Goal: Go to known website: Access a specific website the user already knows

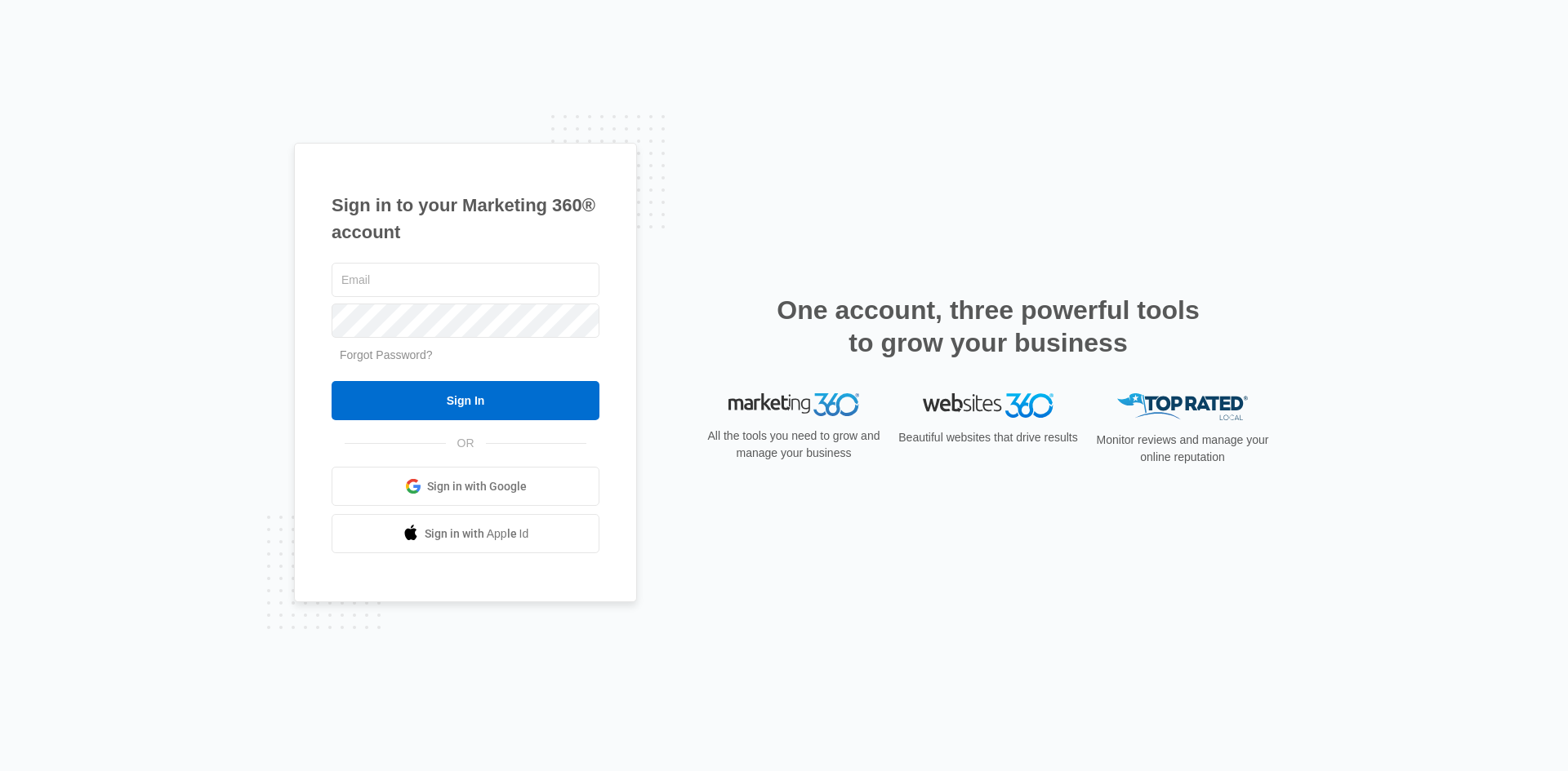
type input "[PERSON_NAME][EMAIL_ADDRESS][DOMAIN_NAME]"
click at [539, 380] on form "Rob@franklinlighting.com Forgot Password? Sign In" at bounding box center [465, 340] width 268 height 162
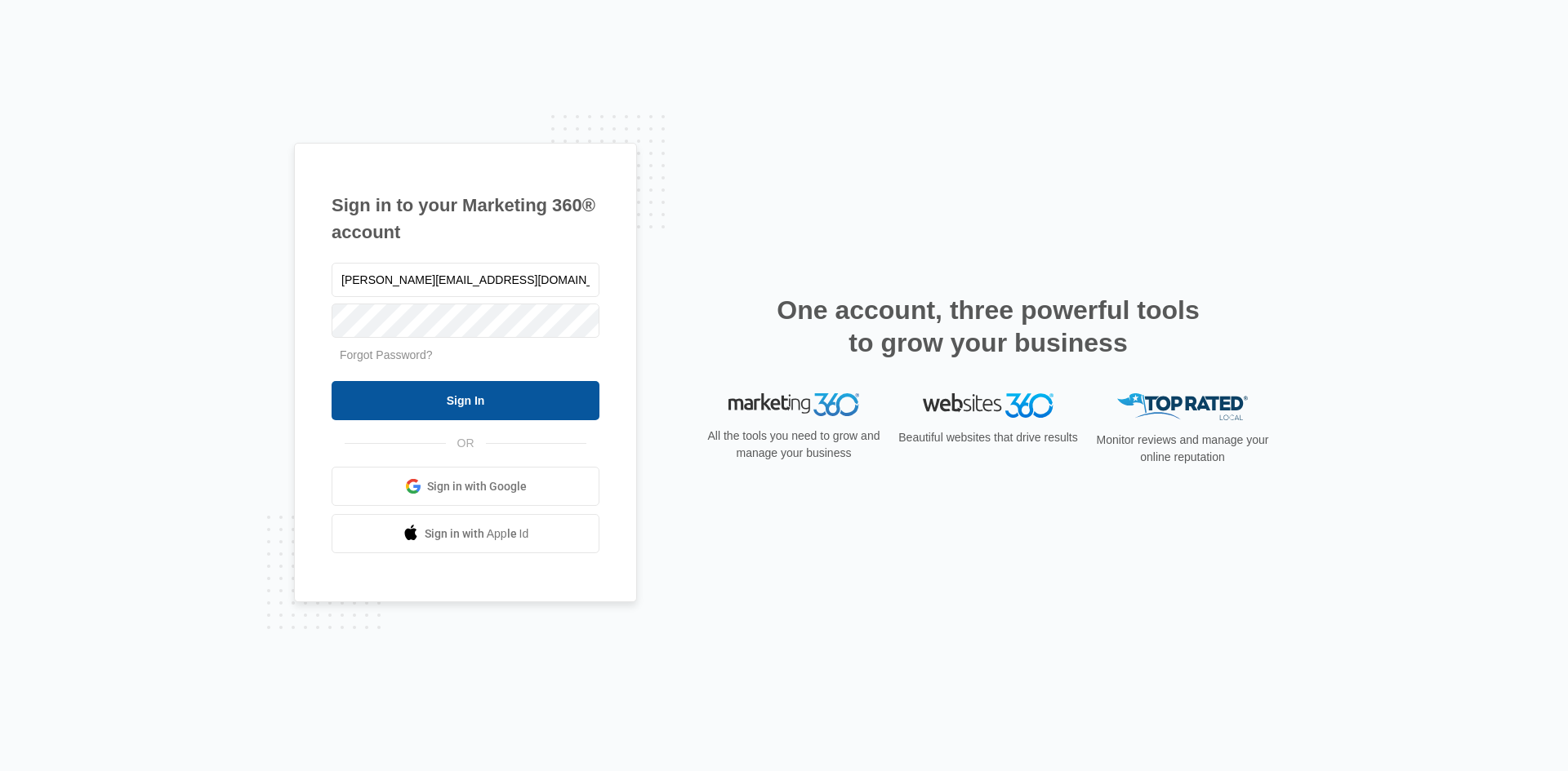
click at [534, 395] on input "Sign In" at bounding box center [465, 401] width 268 height 39
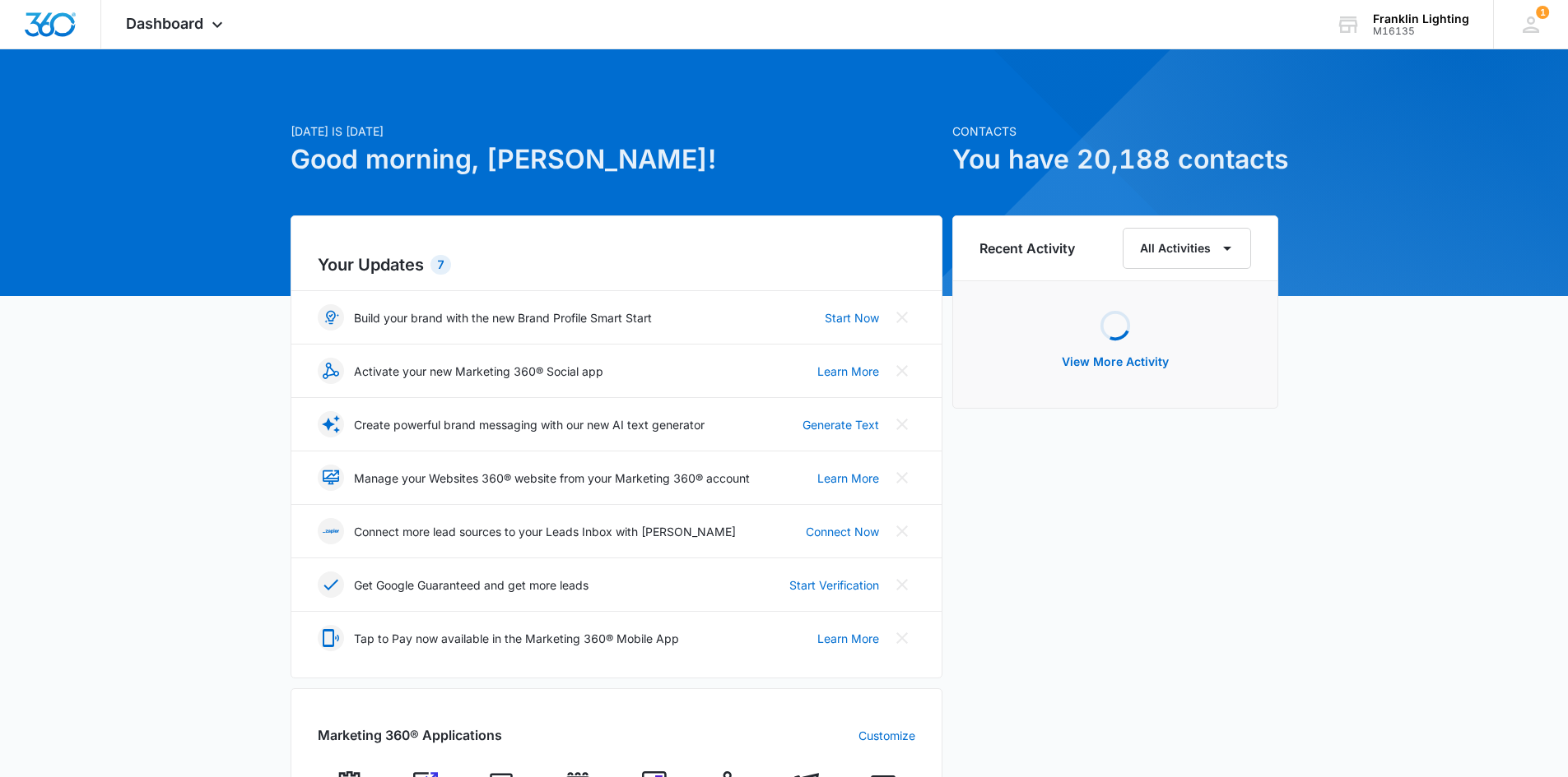
scroll to position [247, 0]
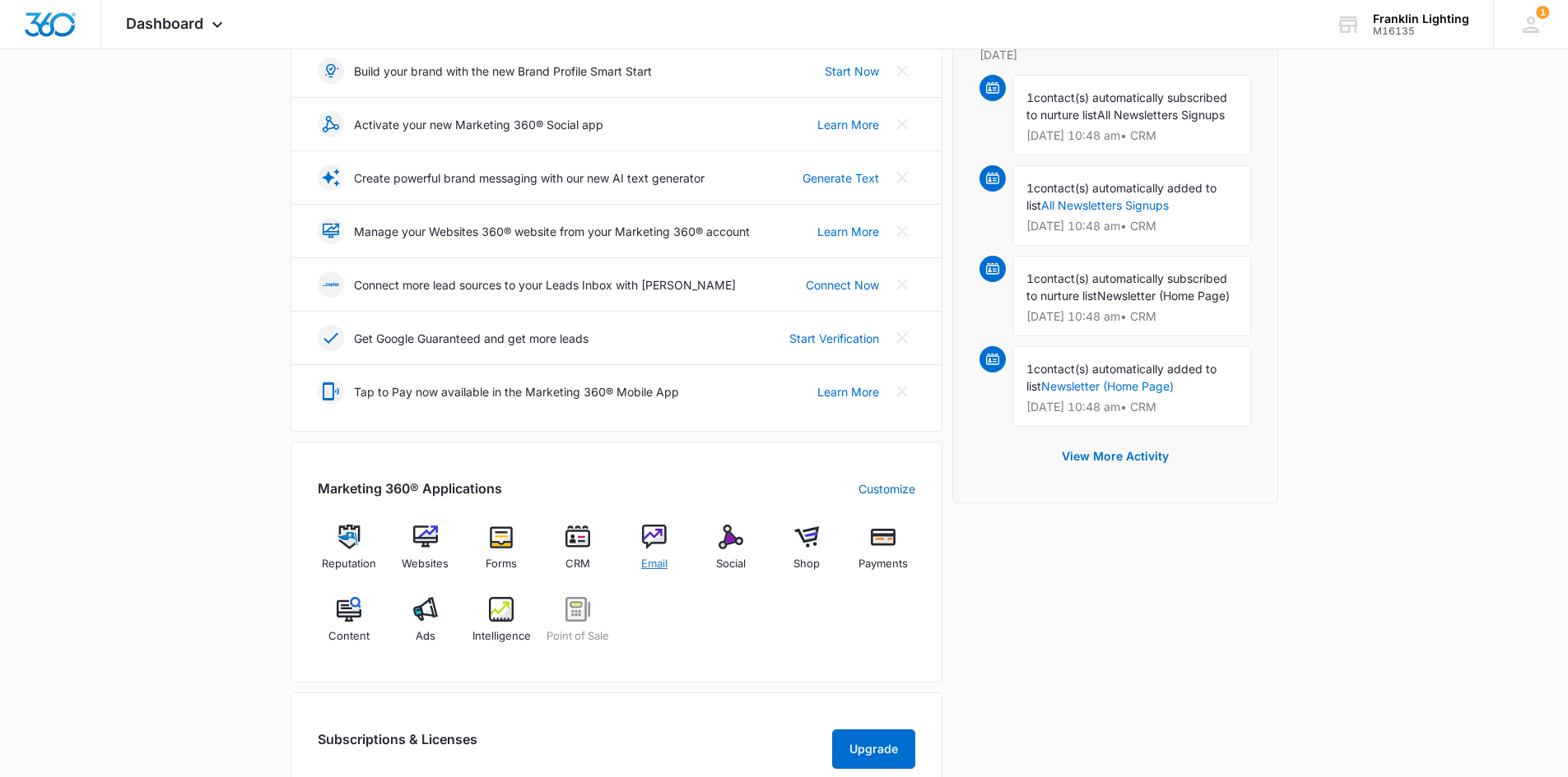
click at [635, 527] on div "Email" at bounding box center [655, 554] width 63 height 59
